Goal: Communication & Community: Answer question/provide support

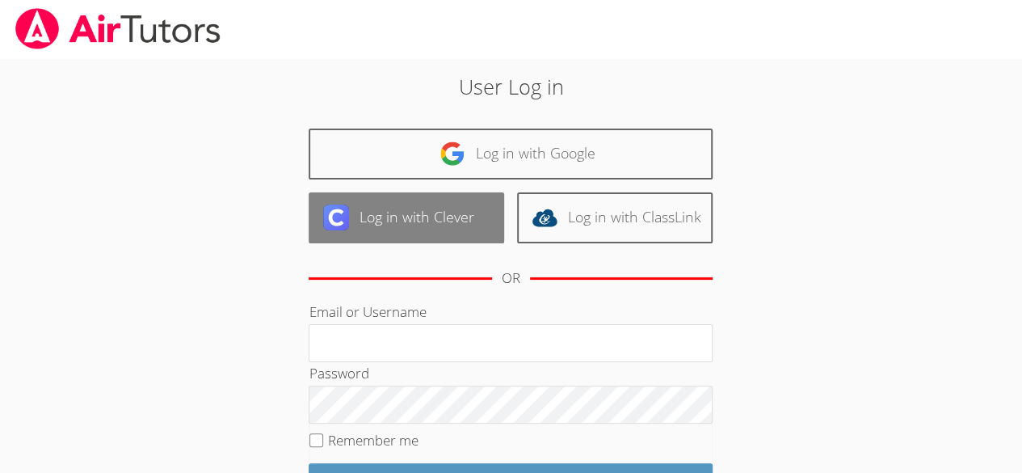
click at [419, 213] on link "Log in with Clever" at bounding box center [407, 217] width 196 height 51
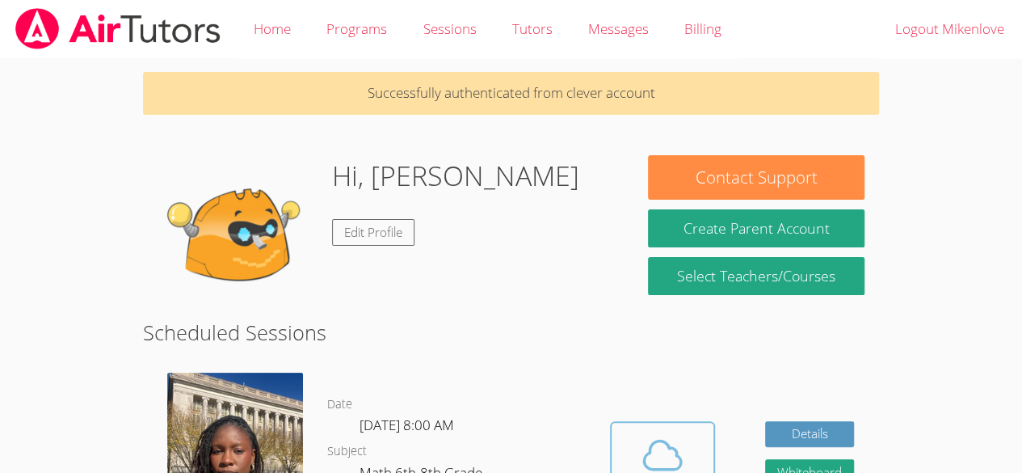
click at [674, 453] on icon at bounding box center [662, 454] width 45 height 45
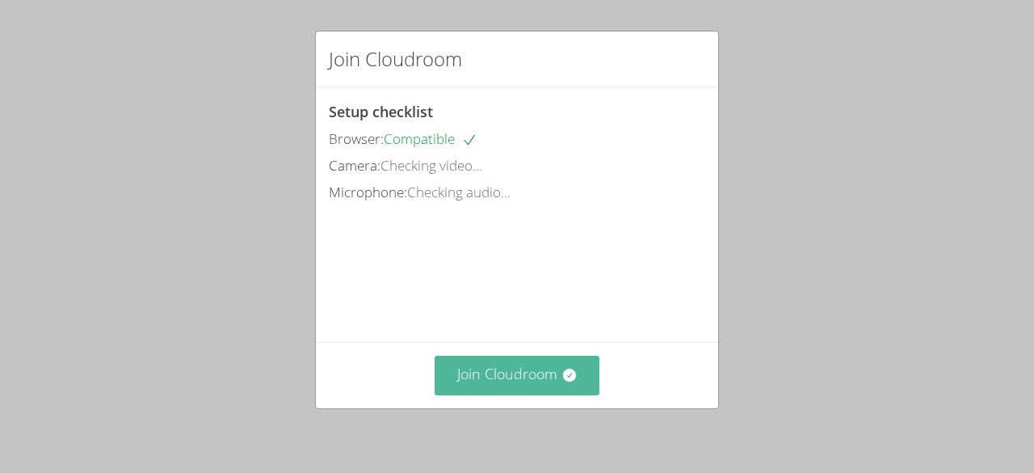
click at [509, 384] on button "Join Cloudroom" at bounding box center [518, 376] width 166 height 40
click at [471, 385] on button "Join Cloudroom" at bounding box center [518, 376] width 166 height 40
click at [470, 377] on button "Join Cloudroom" at bounding box center [518, 376] width 166 height 40
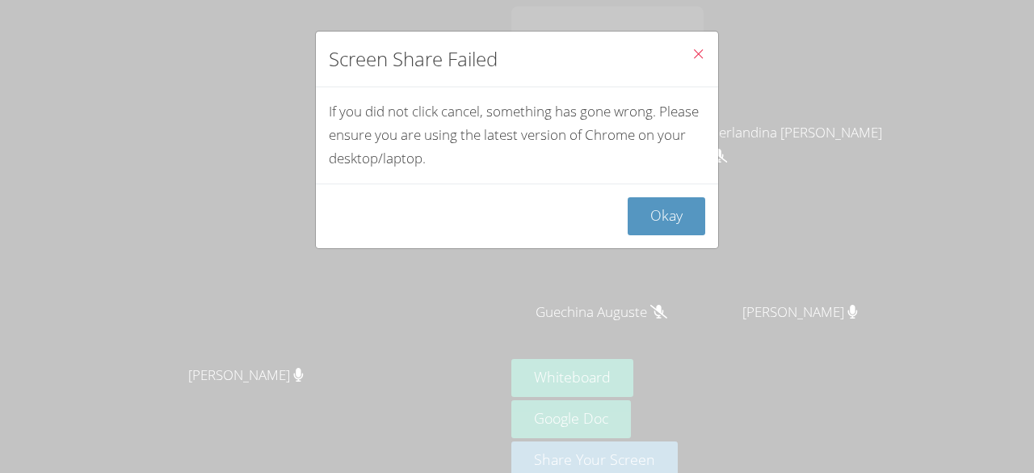
click at [692, 51] on icon "Close" at bounding box center [699, 54] width 14 height 14
click at [648, 221] on button "Okay" at bounding box center [667, 216] width 78 height 38
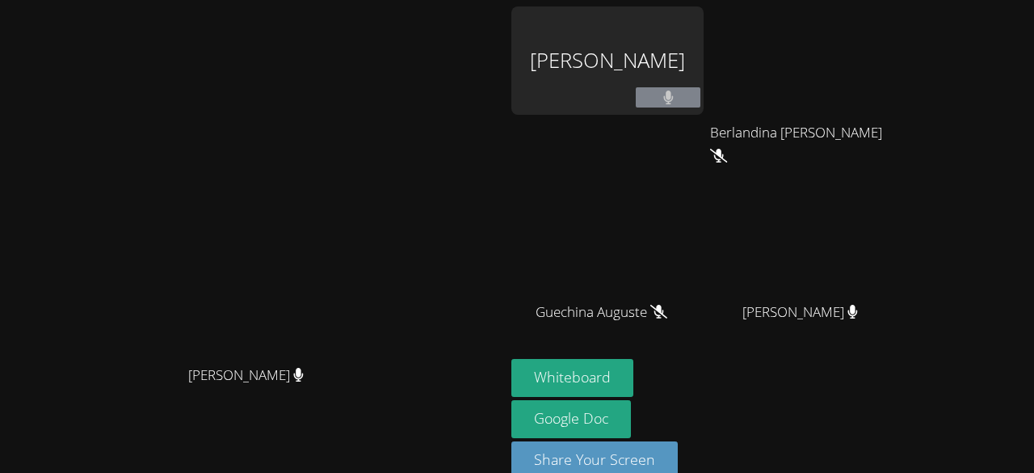
click at [693, 99] on div "[PERSON_NAME]" at bounding box center [608, 60] width 192 height 108
click at [704, 85] on div "[PERSON_NAME]" at bounding box center [608, 60] width 192 height 108
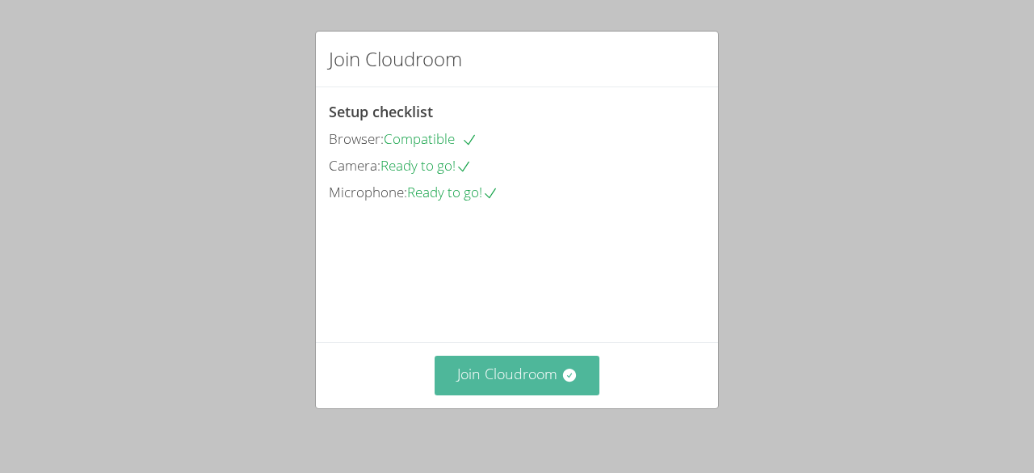
click at [516, 371] on button "Join Cloudroom" at bounding box center [518, 376] width 166 height 40
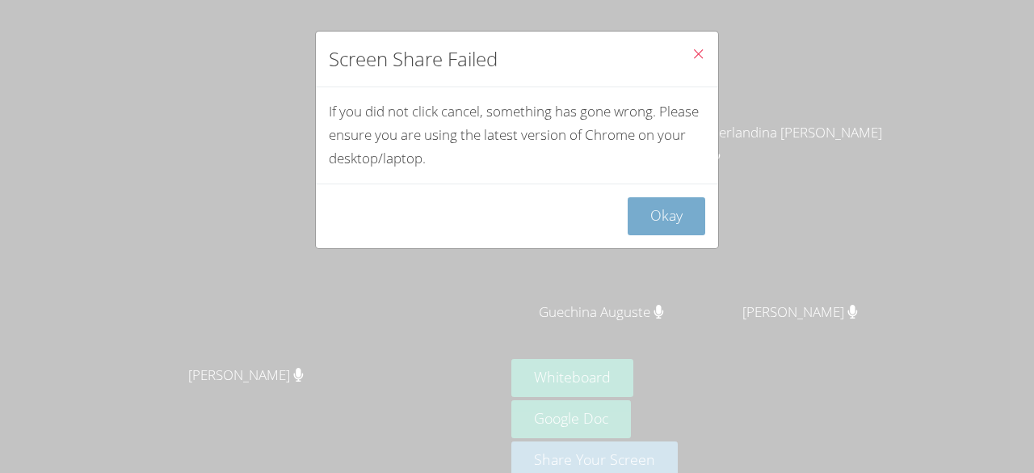
click at [665, 212] on button "Okay" at bounding box center [667, 216] width 78 height 38
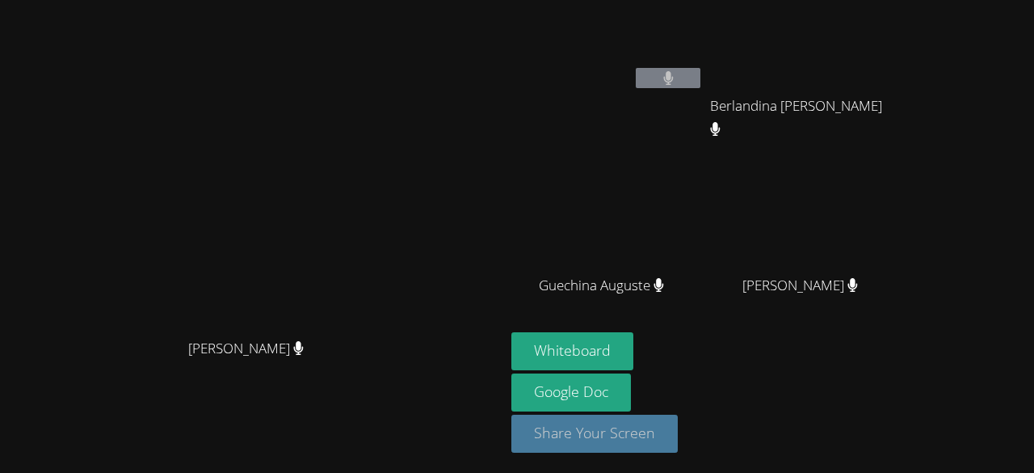
click at [678, 440] on button "Share Your Screen" at bounding box center [595, 434] width 166 height 38
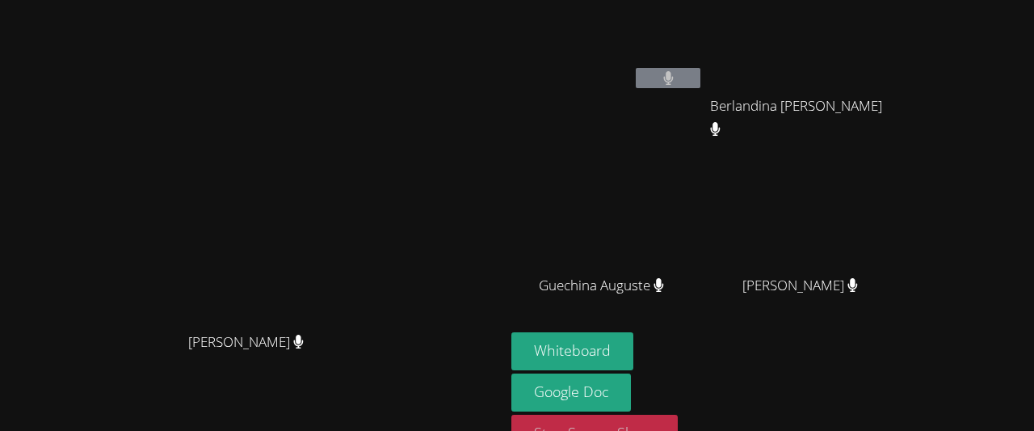
scroll to position [20, 0]
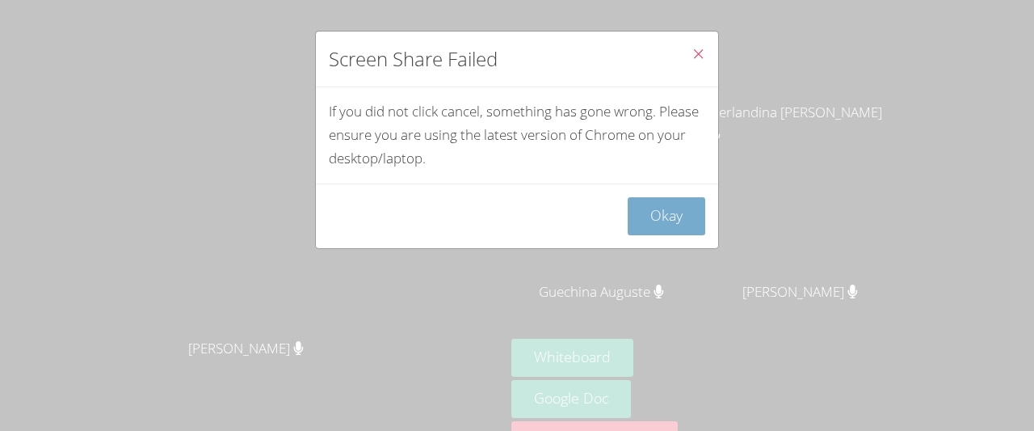
click at [669, 205] on button "Okay" at bounding box center [667, 216] width 78 height 38
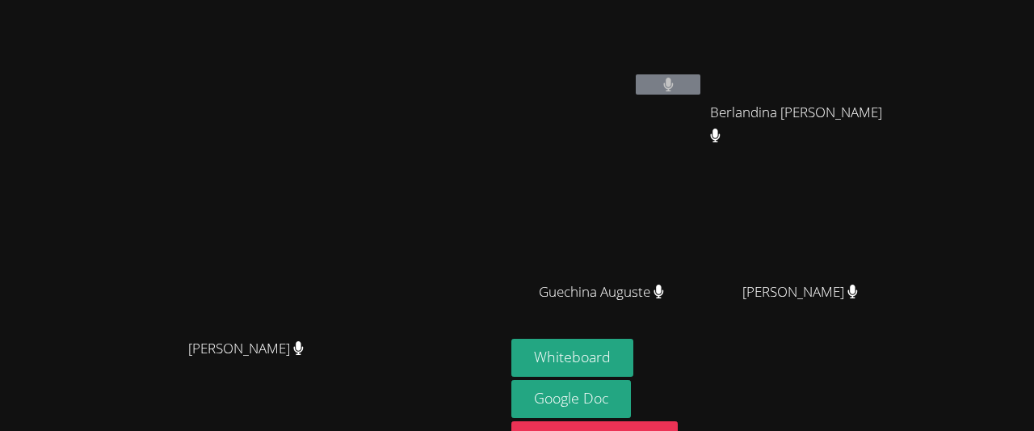
scroll to position [0, 0]
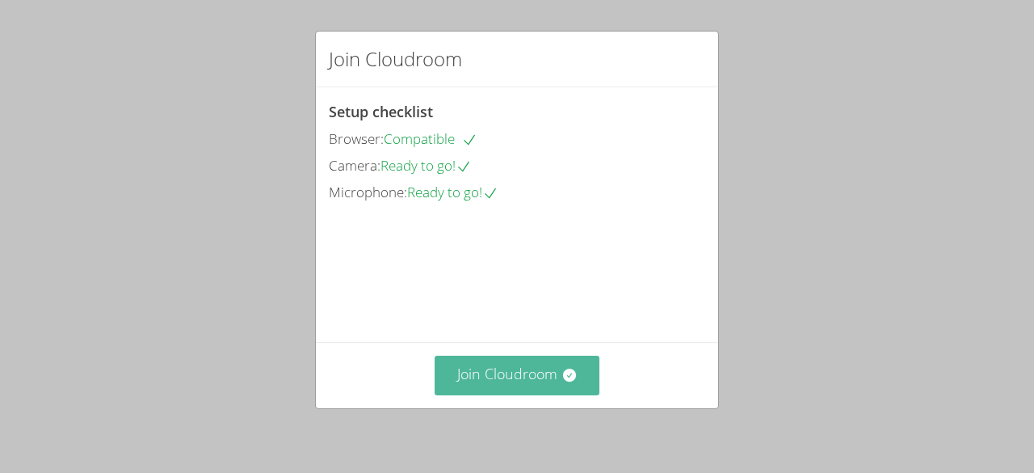
click at [492, 380] on button "Join Cloudroom" at bounding box center [518, 376] width 166 height 40
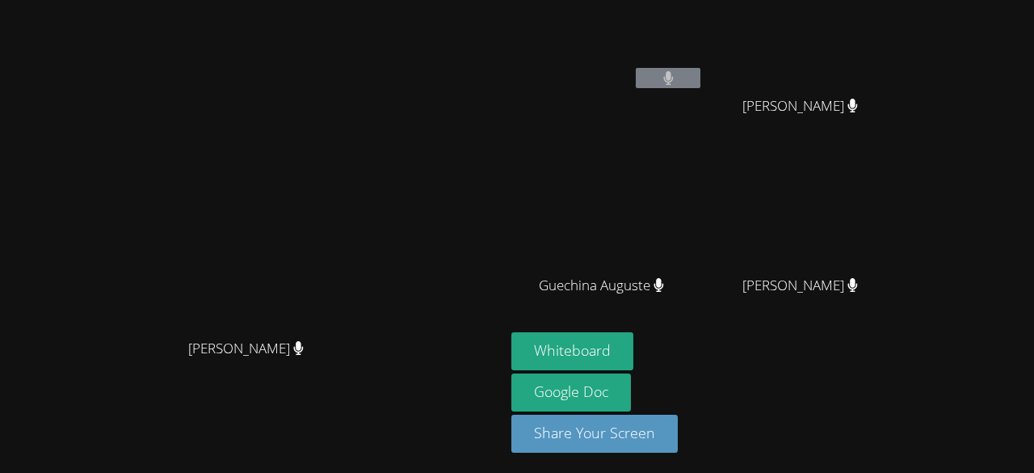
scroll to position [16, 0]
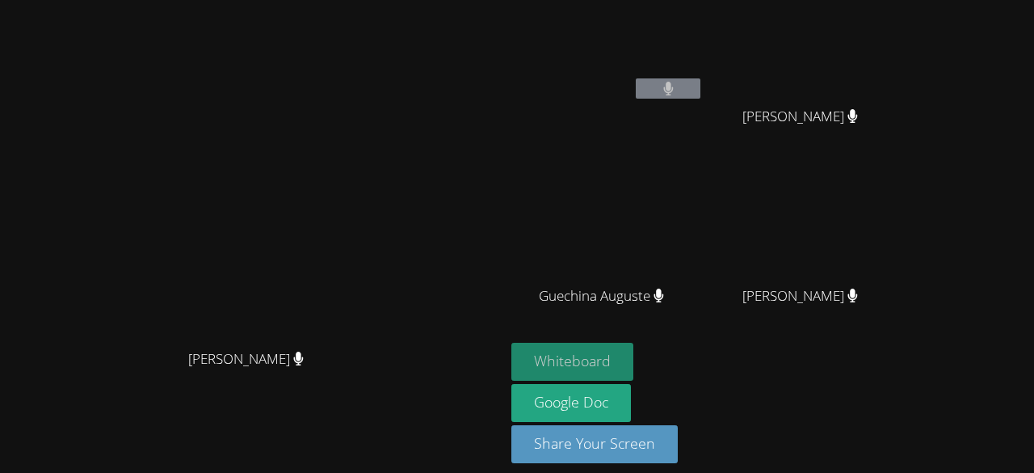
click at [572, 345] on button "Whiteboard" at bounding box center [573, 362] width 122 height 38
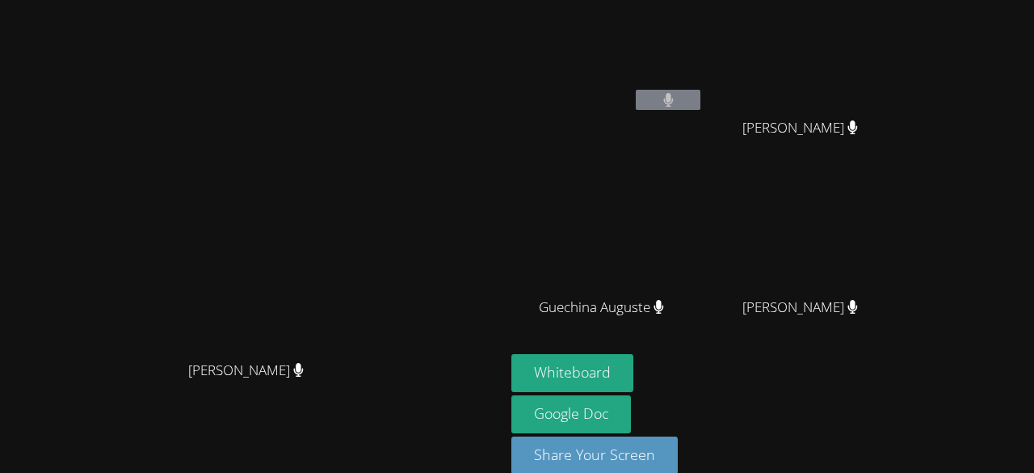
scroll to position [0, 0]
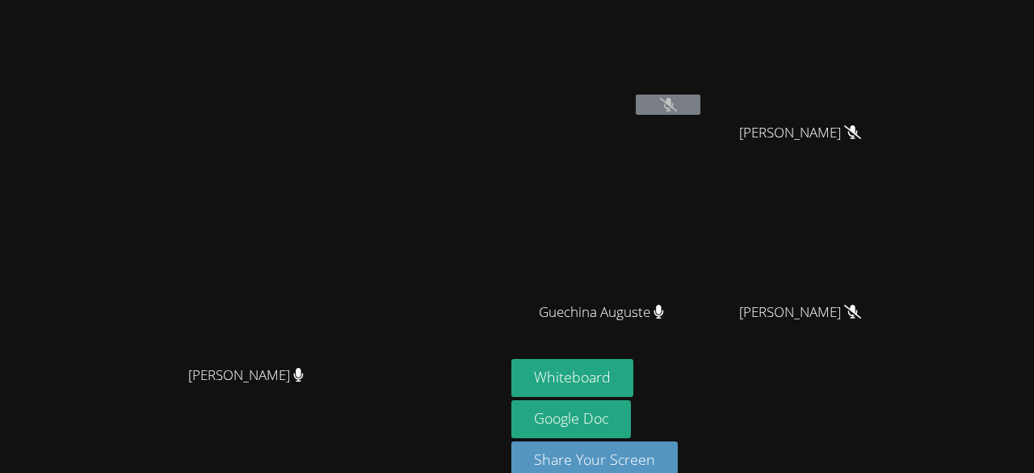
click at [494, 399] on div "[PERSON_NAME]" at bounding box center [252, 389] width 492 height 65
drag, startPoint x: 470, startPoint y: 19, endPoint x: 404, endPoint y: 225, distance: 216.2
click at [374, 225] on video at bounding box center [253, 218] width 242 height 277
click at [374, 227] on video at bounding box center [253, 218] width 242 height 277
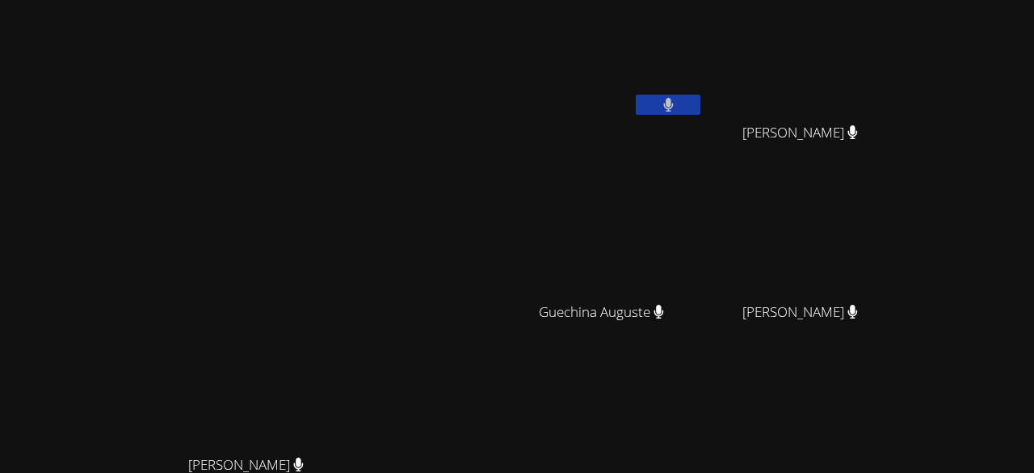
click at [903, 375] on div "Mikenlove Pierre Berlandina Joseph Berlandina Joseph Guechina Auguste Guechina …" at bounding box center [707, 272] width 391 height 532
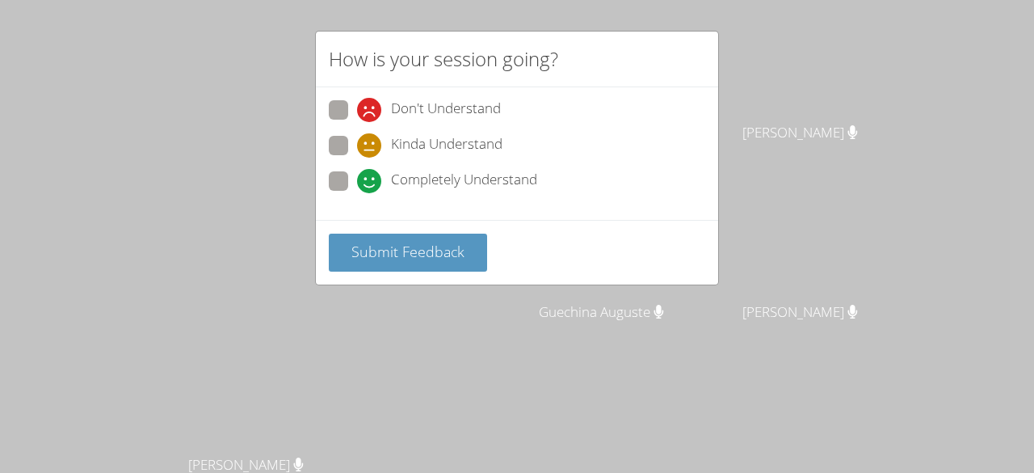
click at [474, 108] on span "Don't Understand" at bounding box center [446, 110] width 110 height 24
click at [371, 108] on input "Don't Understand" at bounding box center [364, 107] width 14 height 14
radio input "true"
click at [416, 177] on span "Completely Understand" at bounding box center [464, 181] width 146 height 24
click at [371, 177] on input "Completely Understand" at bounding box center [364, 178] width 14 height 14
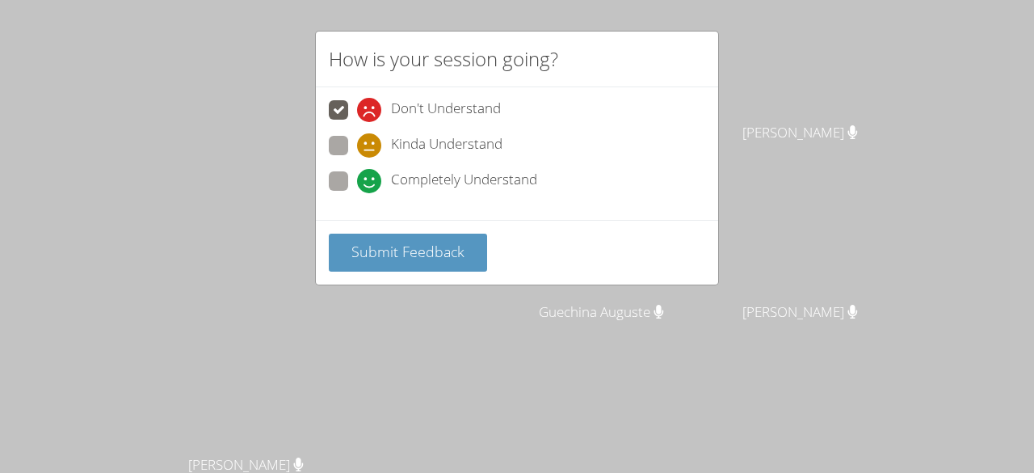
radio input "true"
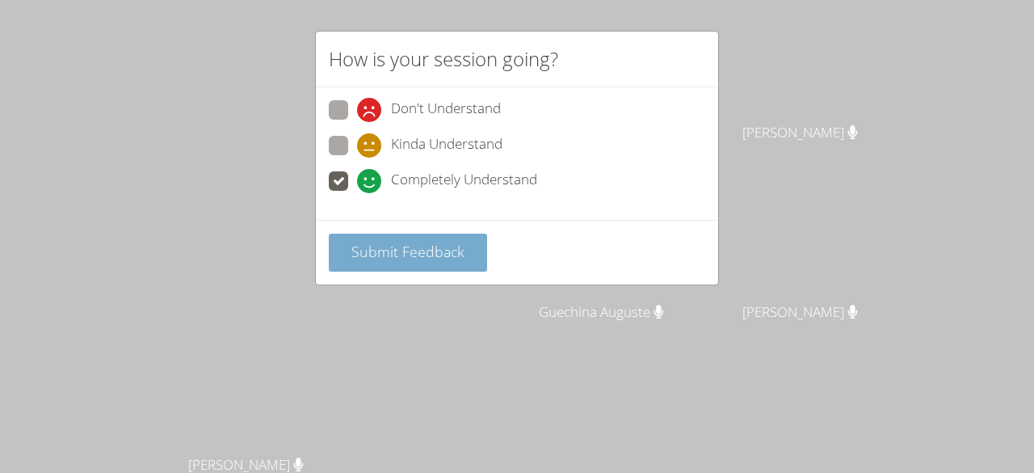
click at [400, 253] on span "Submit Feedback" at bounding box center [408, 251] width 113 height 19
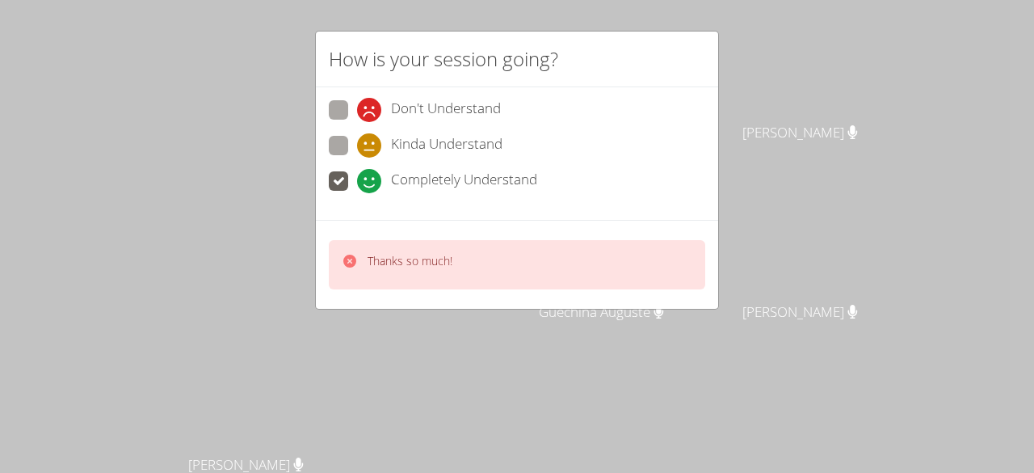
click at [566, 246] on div "Thanks so much!" at bounding box center [517, 264] width 377 height 49
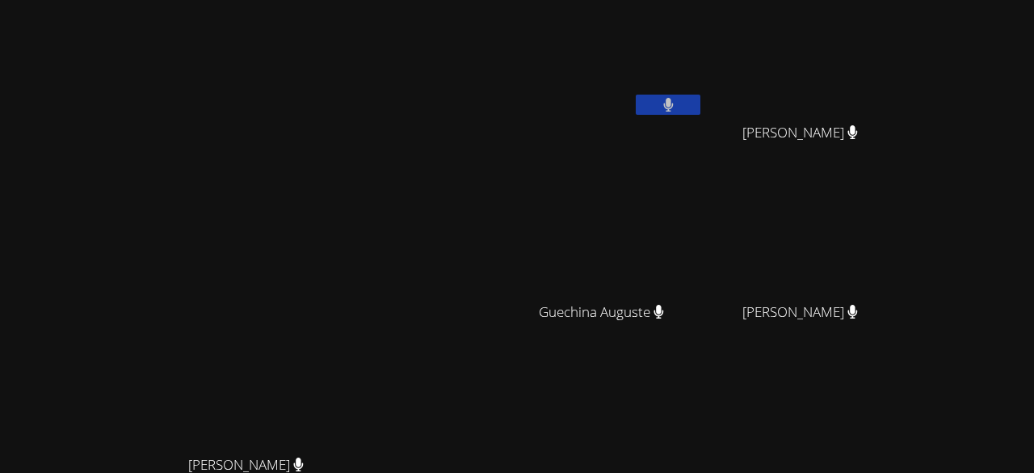
click at [374, 264] on video at bounding box center [253, 308] width 242 height 277
